Goal: Information Seeking & Learning: Learn about a topic

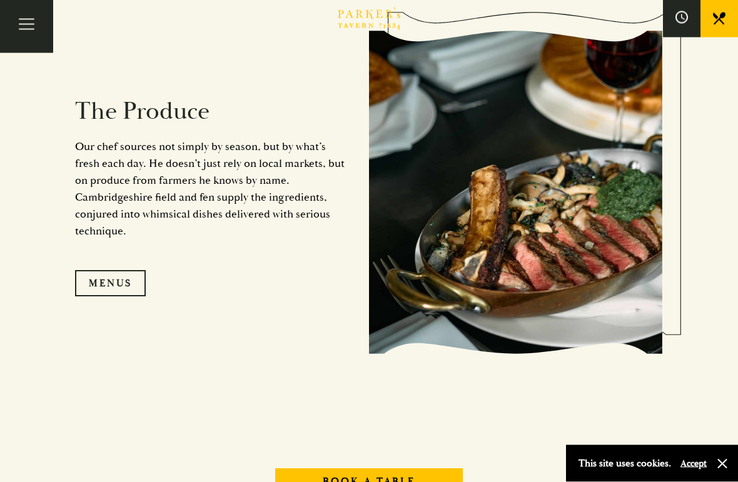
scroll to position [1102, 0]
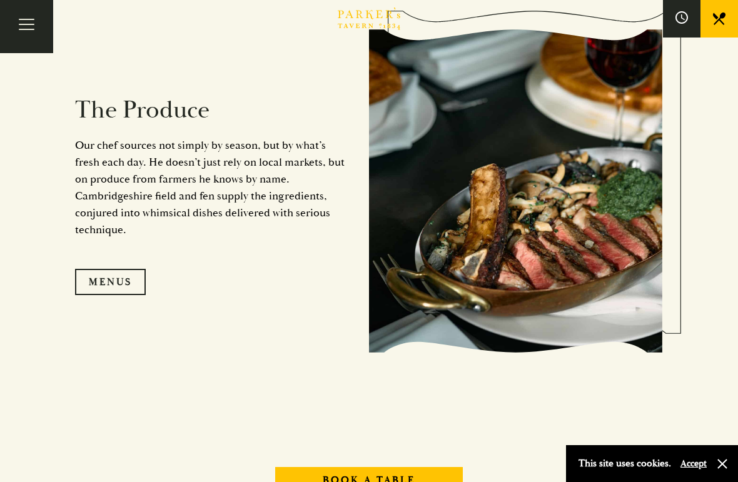
click at [124, 295] on link "Menus" at bounding box center [110, 282] width 71 height 26
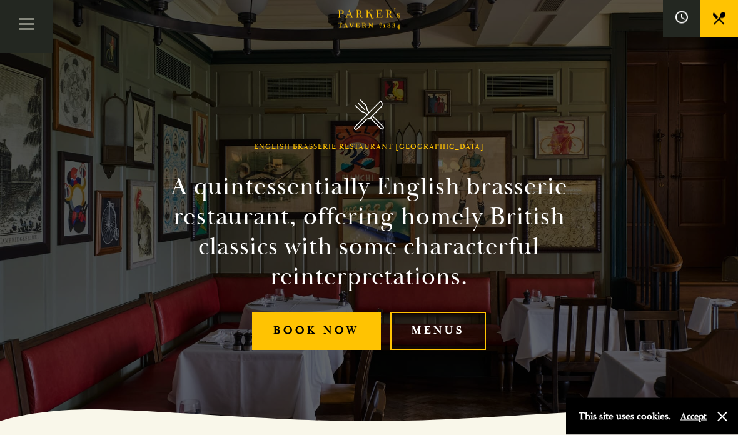
scroll to position [15, 0]
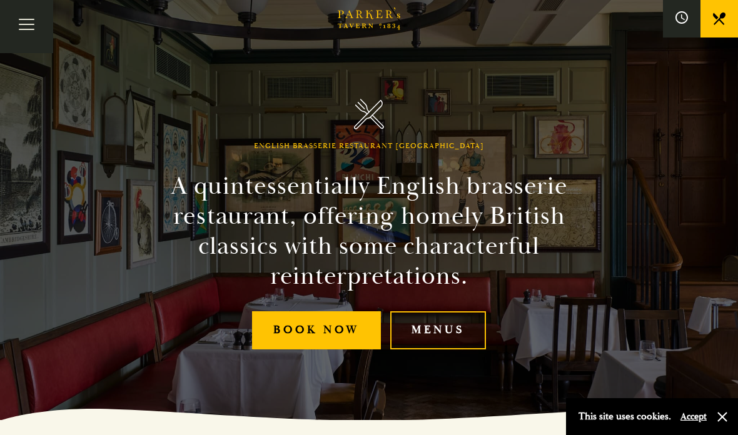
click at [21, 30] on button "Toggle navigation" at bounding box center [26, 26] width 53 height 53
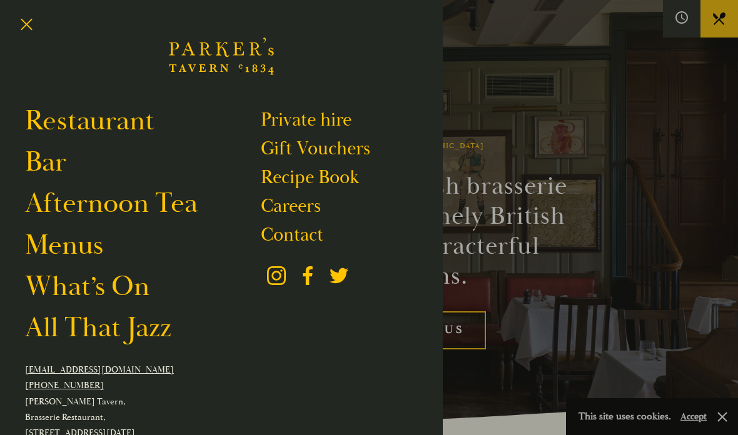
click at [113, 121] on link "Restaurant" at bounding box center [90, 121] width 130 height 34
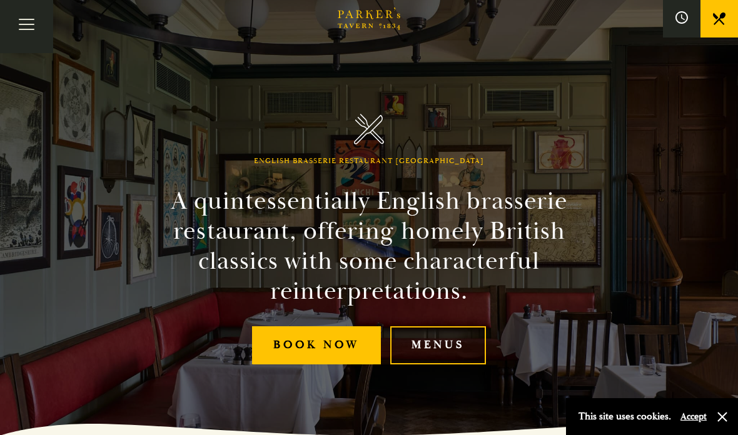
scroll to position [8, 0]
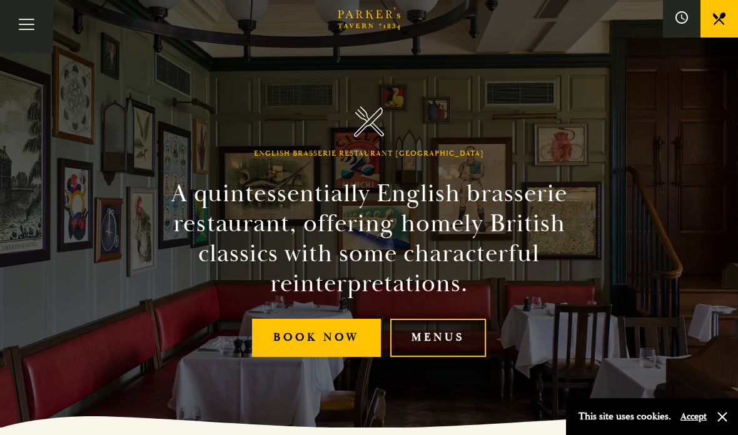
click at [31, 20] on button "Toggle navigation" at bounding box center [26, 26] width 53 height 53
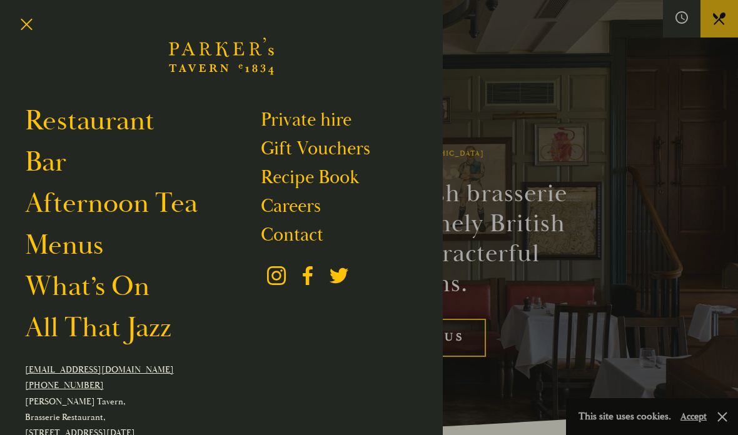
click at [78, 247] on link "Menus" at bounding box center [64, 245] width 78 height 34
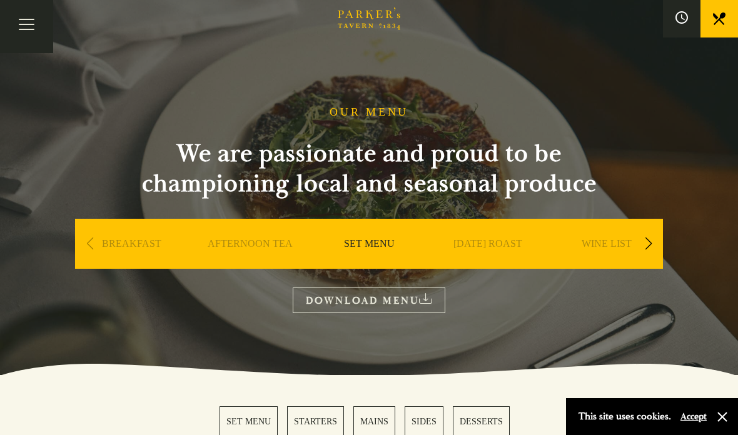
click at [138, 247] on link "BREAKFAST" at bounding box center [131, 263] width 59 height 50
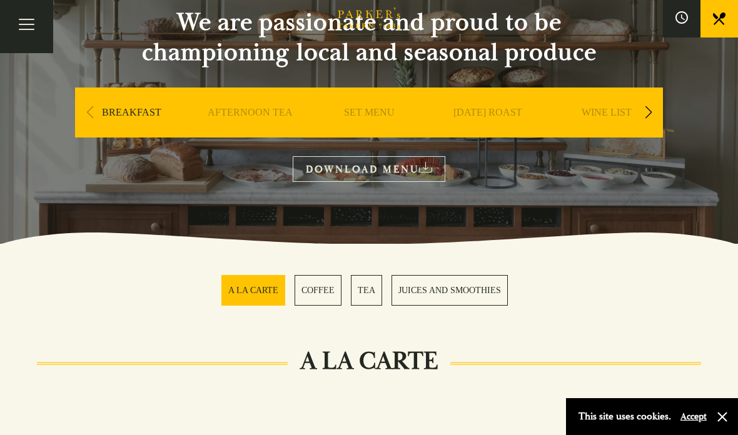
click at [466, 288] on link "JUICES AND SMOOTHIES" at bounding box center [450, 290] width 116 height 31
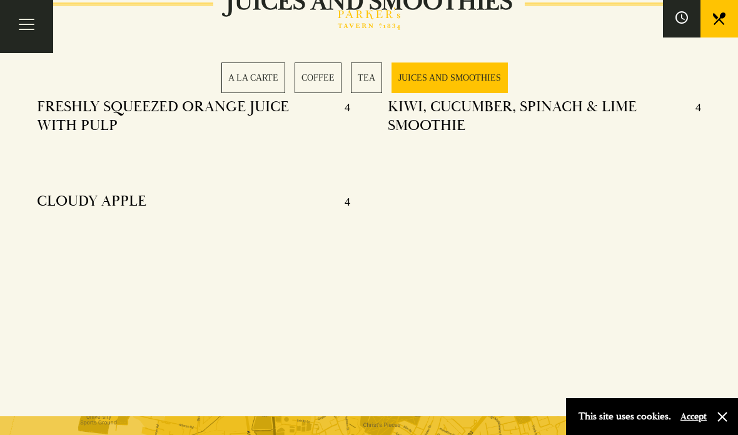
scroll to position [1894, 0]
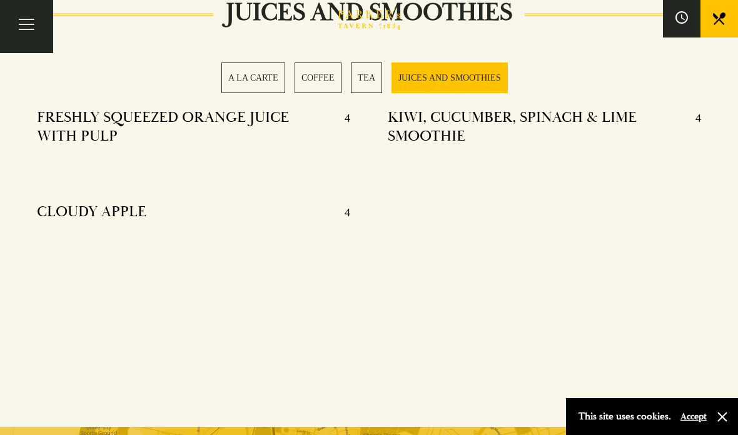
click at [265, 73] on link "A LA CARTE" at bounding box center [253, 78] width 64 height 31
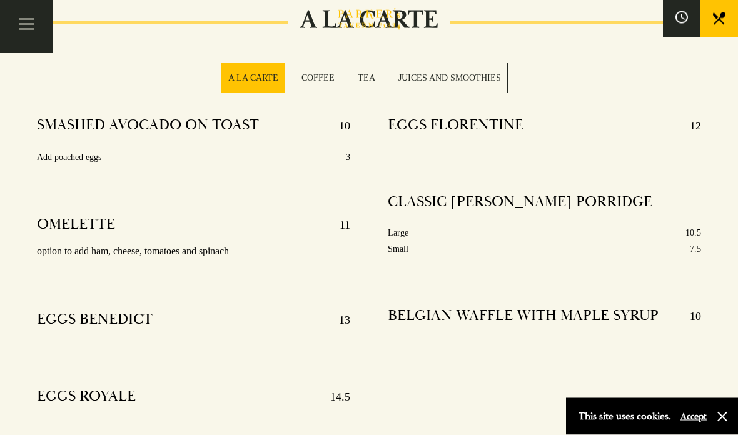
scroll to position [471, 0]
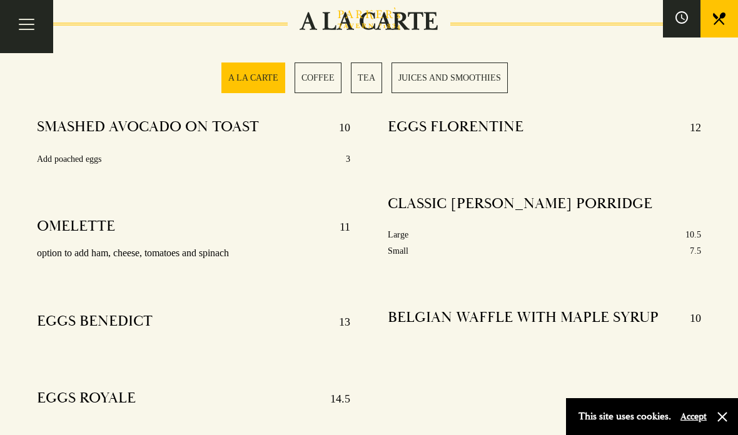
click at [29, 32] on button "Toggle navigation" at bounding box center [26, 26] width 53 height 53
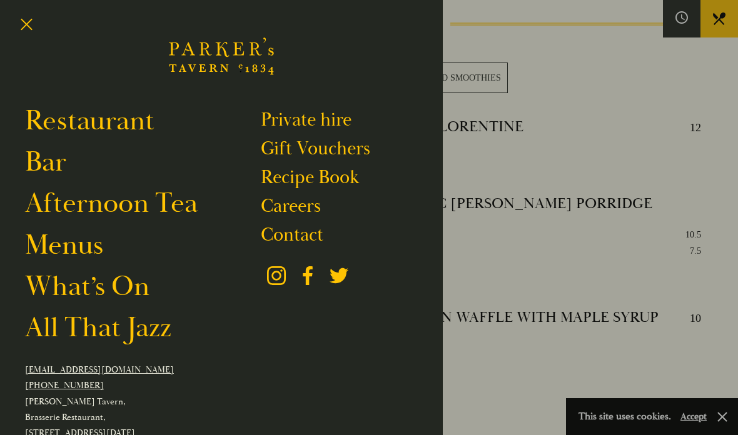
click at [86, 248] on link "Menus" at bounding box center [64, 245] width 78 height 34
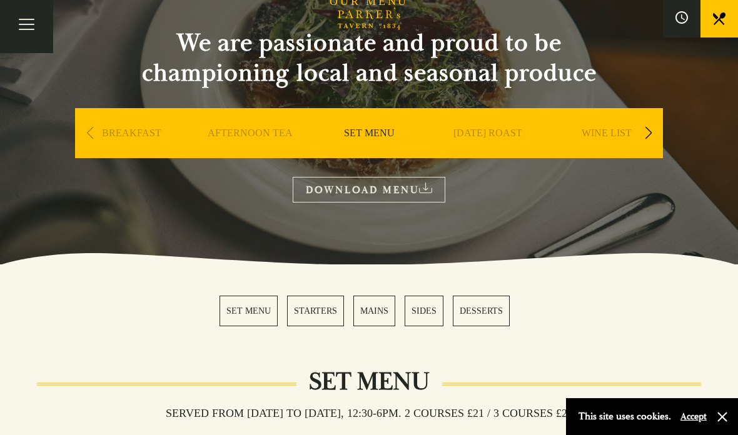
scroll to position [110, 0]
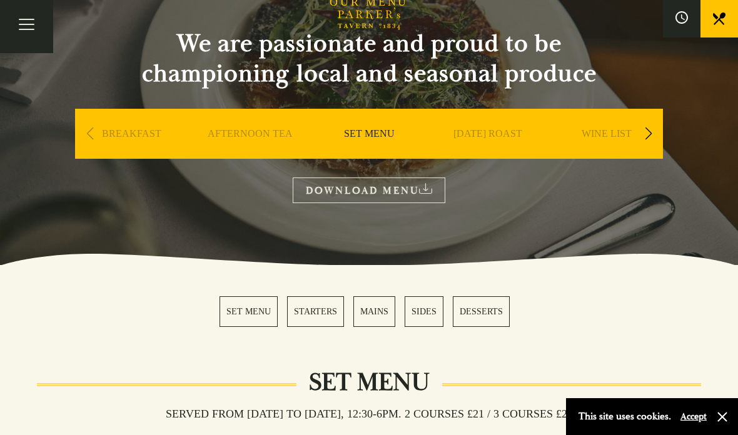
click at [126, 138] on link "BREAKFAST" at bounding box center [131, 153] width 59 height 50
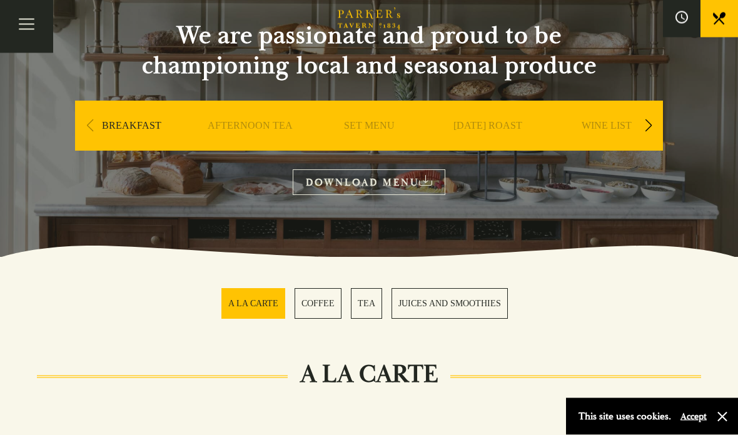
scroll to position [127, 0]
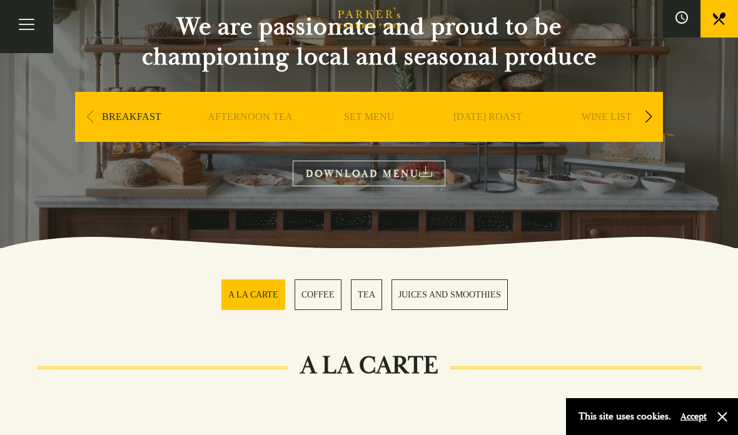
click at [330, 298] on link "COFFEE" at bounding box center [318, 295] width 47 height 31
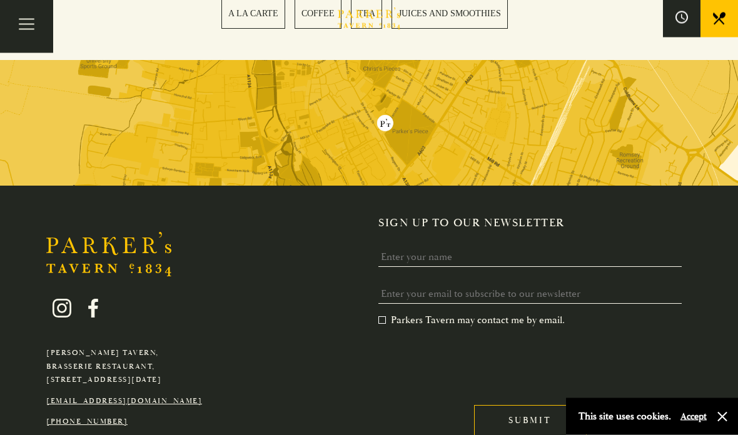
scroll to position [2290, 0]
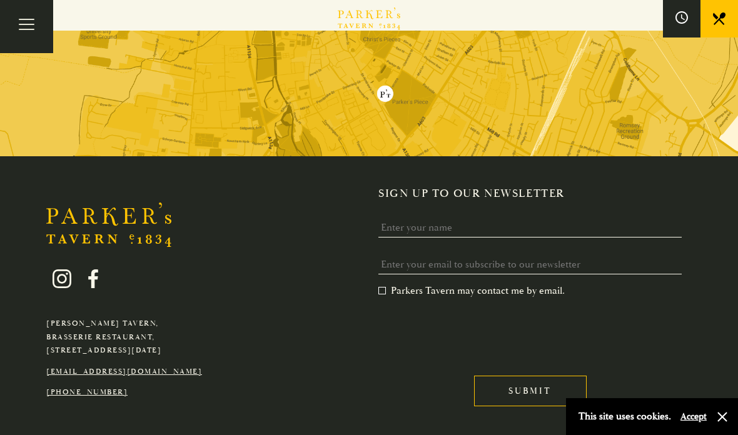
click at [28, 23] on button "Toggle navigation" at bounding box center [26, 26] width 53 height 53
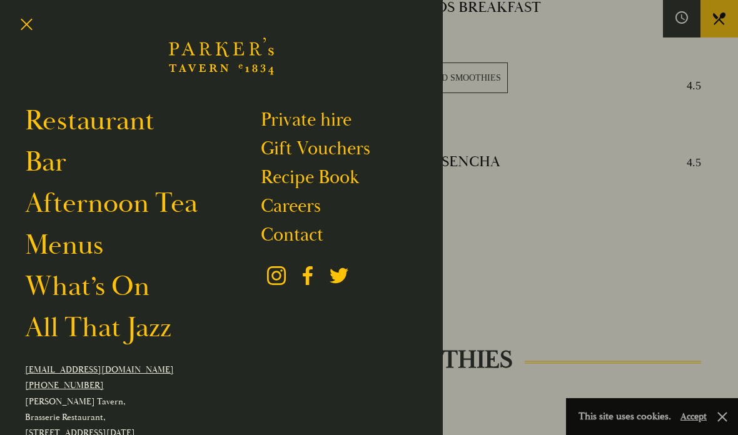
scroll to position [176, 0]
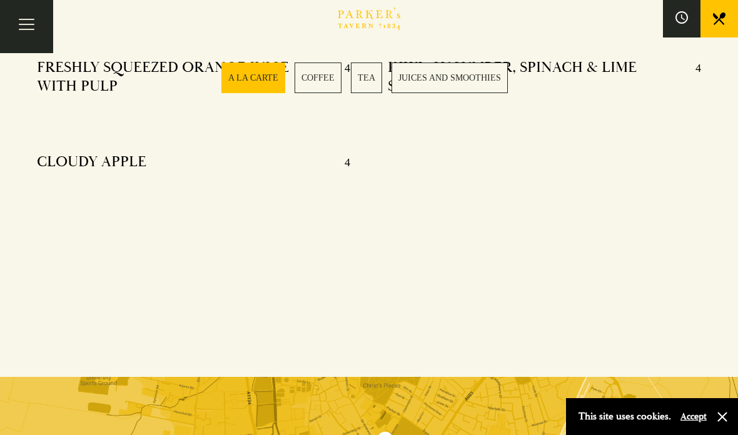
scroll to position [181, 0]
